Goal: Information Seeking & Learning: Check status

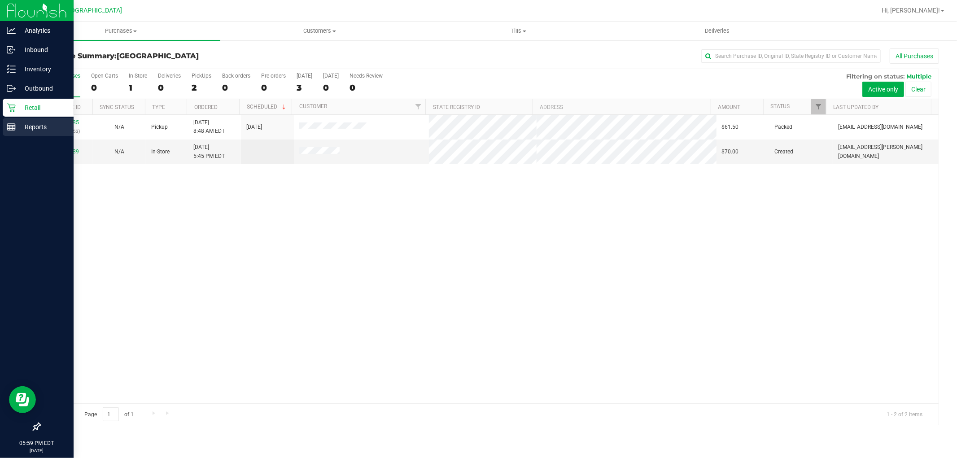
click at [20, 119] on div "Reports" at bounding box center [38, 127] width 71 height 18
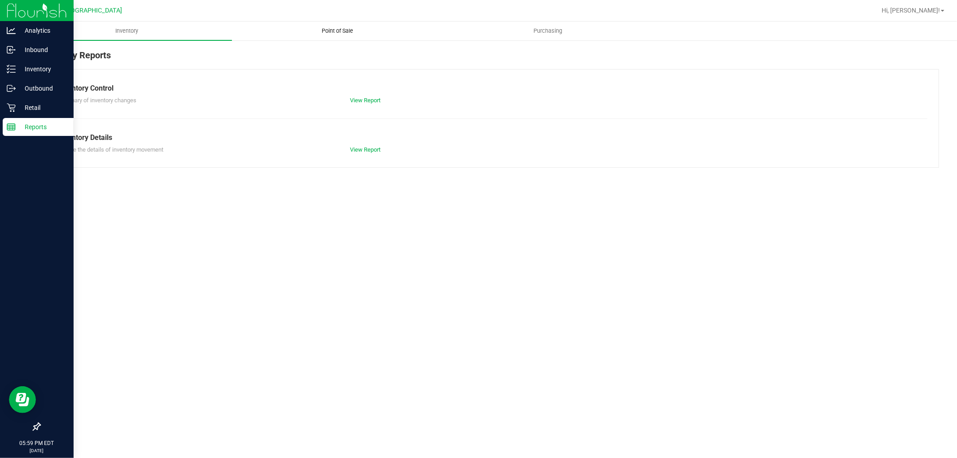
click at [355, 36] on uib-tab-heading "Point of Sale" at bounding box center [337, 31] width 210 height 18
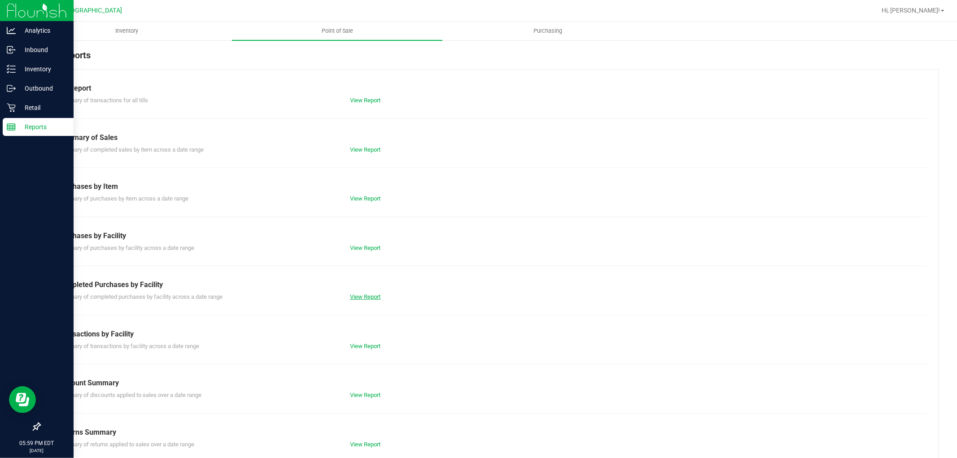
click at [375, 297] on link "View Report" at bounding box center [365, 296] width 31 height 7
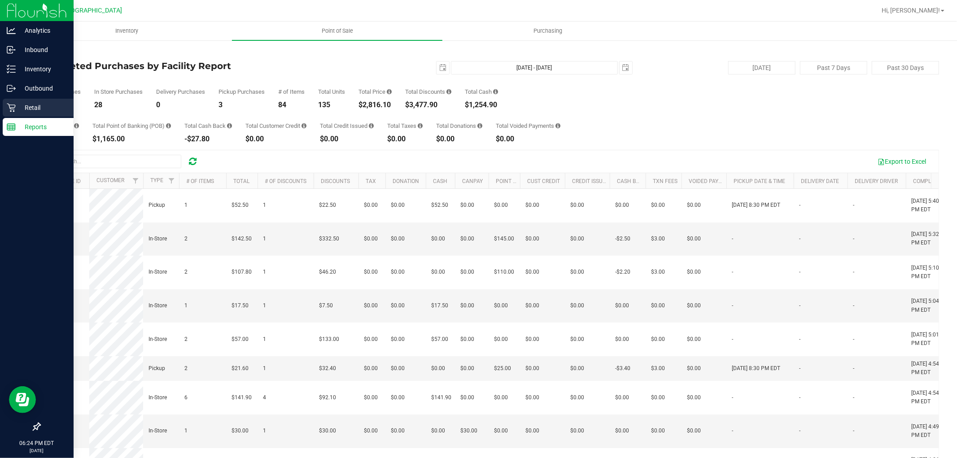
click at [13, 113] on div "Retail" at bounding box center [38, 108] width 71 height 18
